Goal: Transaction & Acquisition: Obtain resource

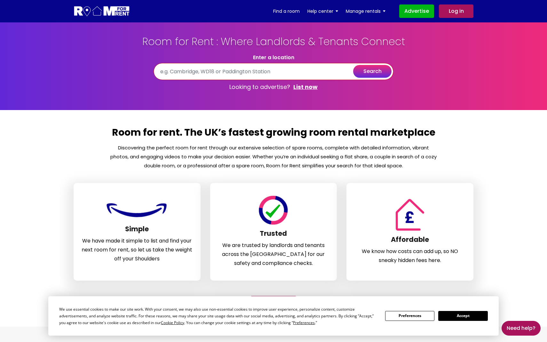
click at [265, 73] on input "text" at bounding box center [274, 71] width 240 height 17
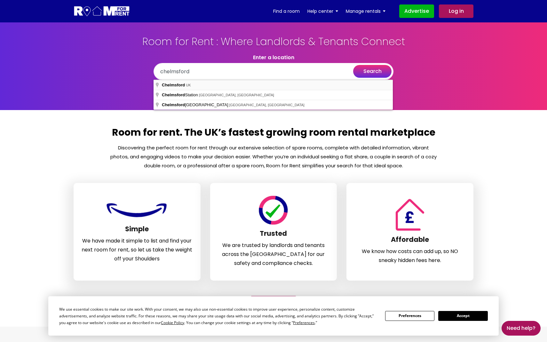
type input "[GEOGRAPHIC_DATA], [GEOGRAPHIC_DATA]"
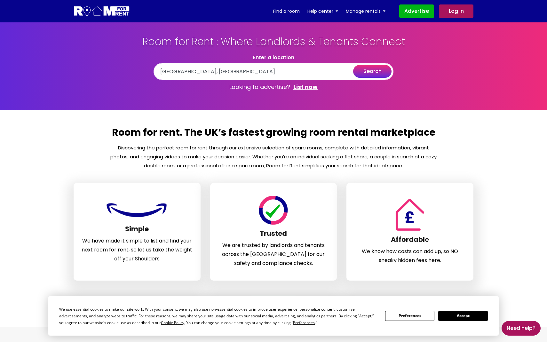
click at [382, 74] on button "search" at bounding box center [372, 71] width 38 height 13
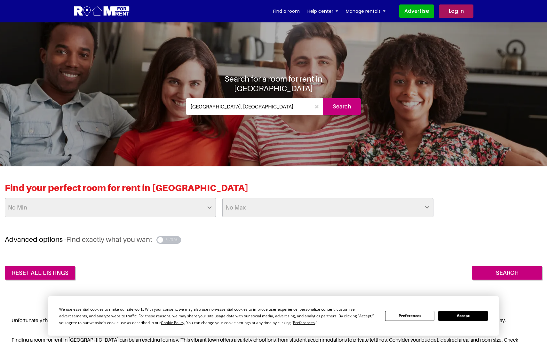
select select "1000"
select select "225"
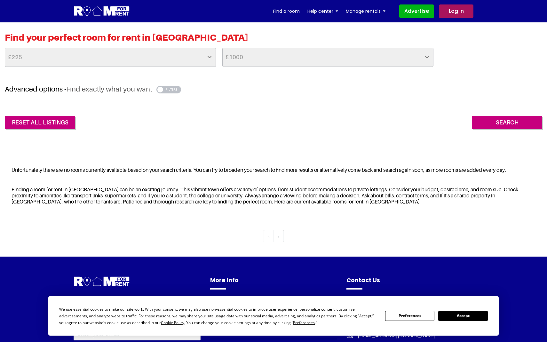
scroll to position [151, 0]
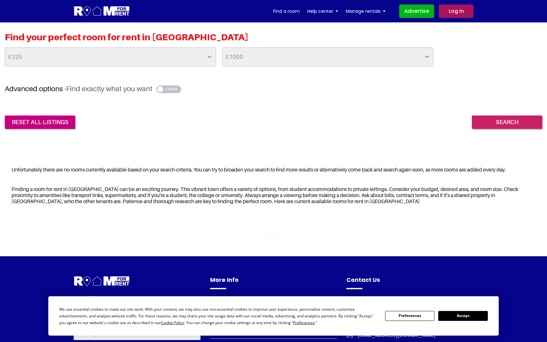
click at [503, 119] on input "Search" at bounding box center [507, 122] width 70 height 13
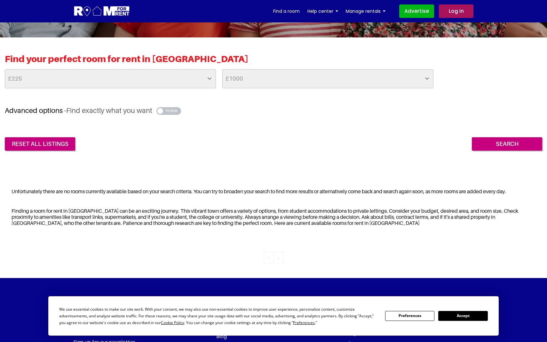
scroll to position [130, 0]
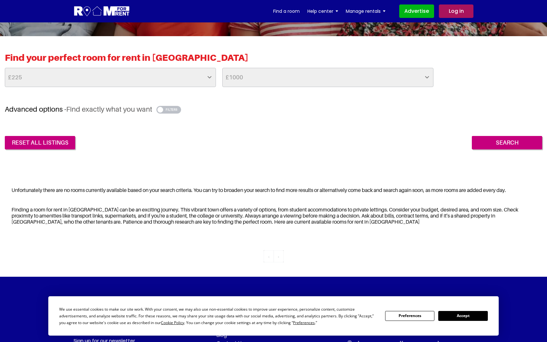
click at [461, 313] on button "Accept" at bounding box center [463, 316] width 49 height 10
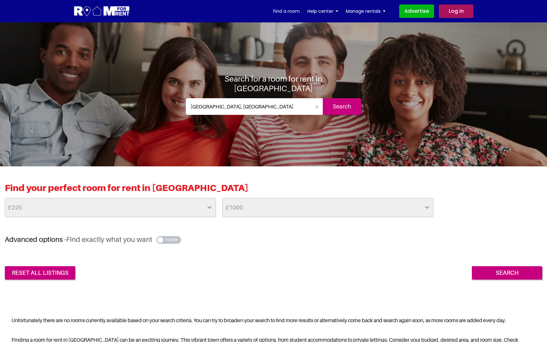
scroll to position [0, 0]
